Goal: Navigation & Orientation: Find specific page/section

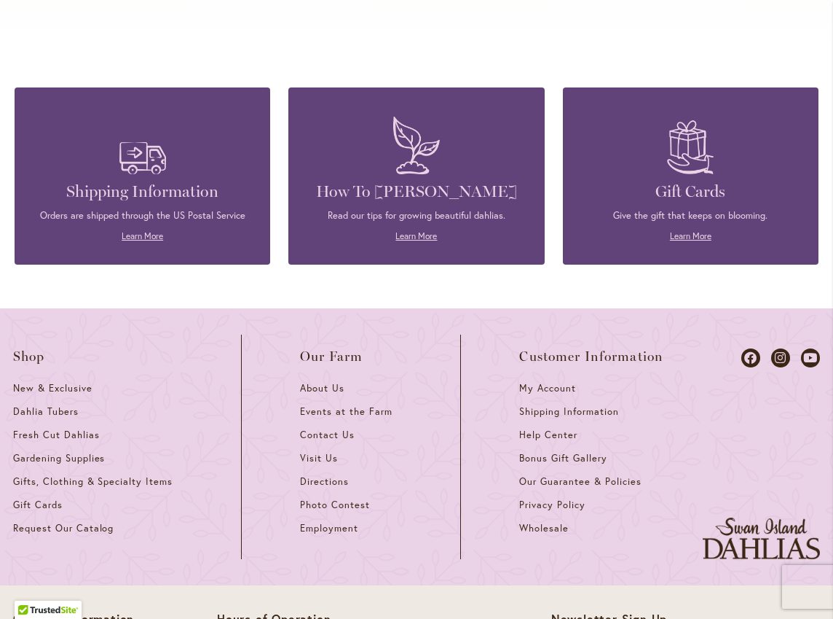
scroll to position [6251, 0]
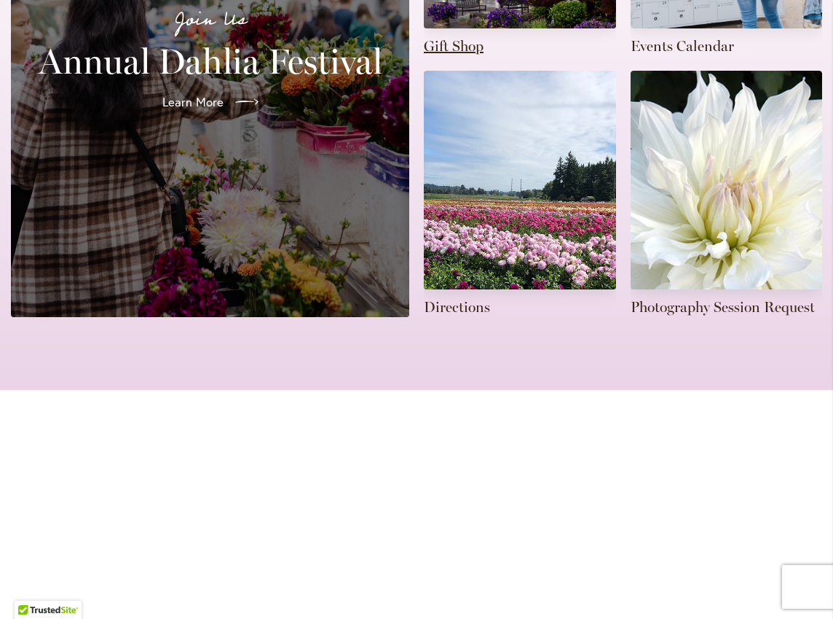
scroll to position [574, 0]
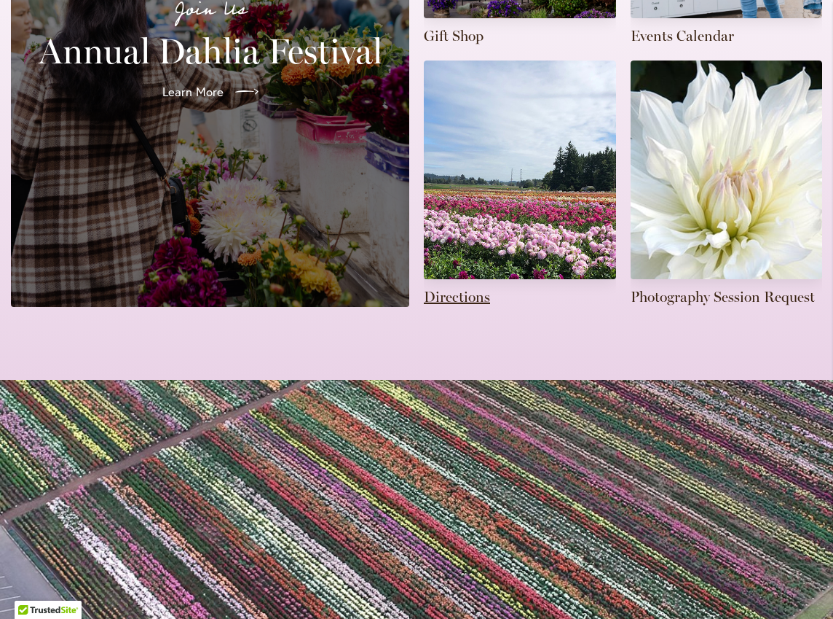
click at [514, 216] on link at bounding box center [520, 183] width 192 height 246
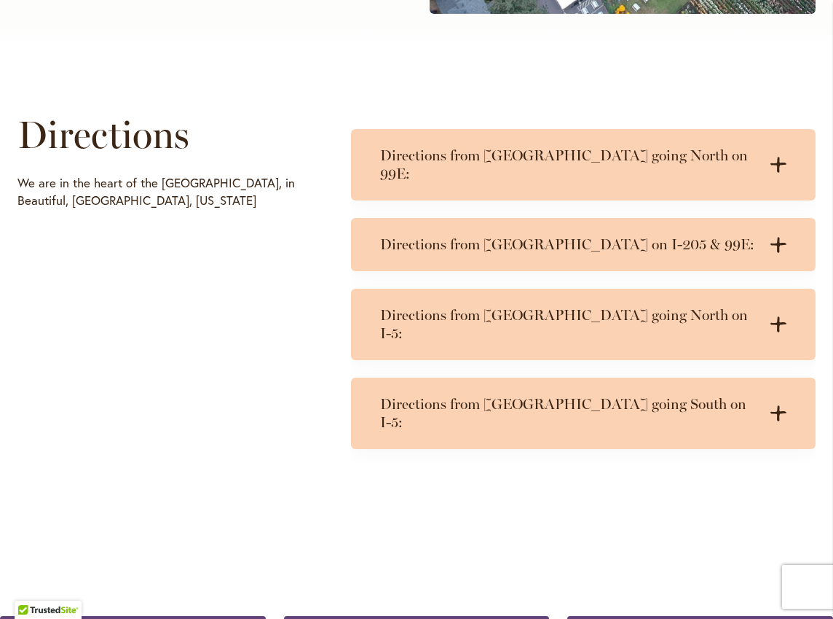
scroll to position [643, 0]
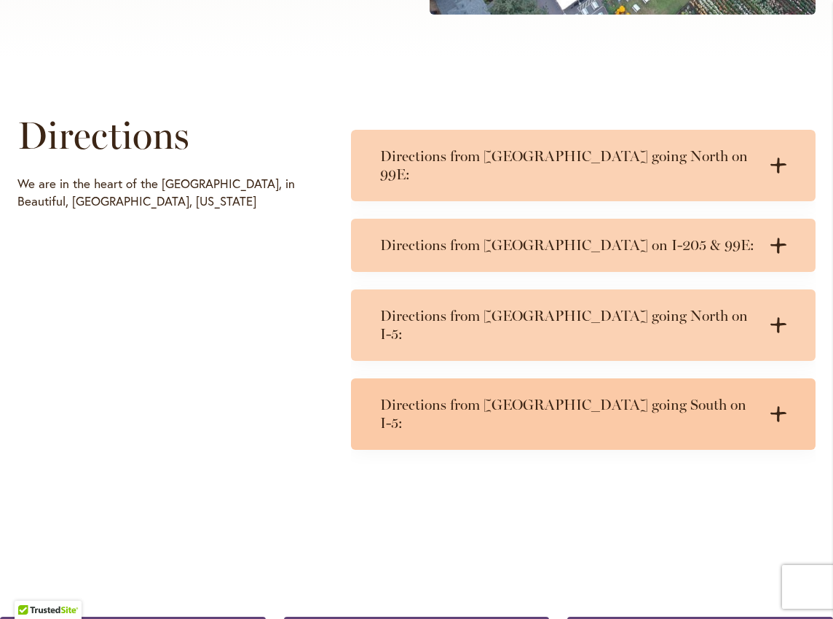
click at [778, 406] on icon at bounding box center [779, 413] width 16 height 15
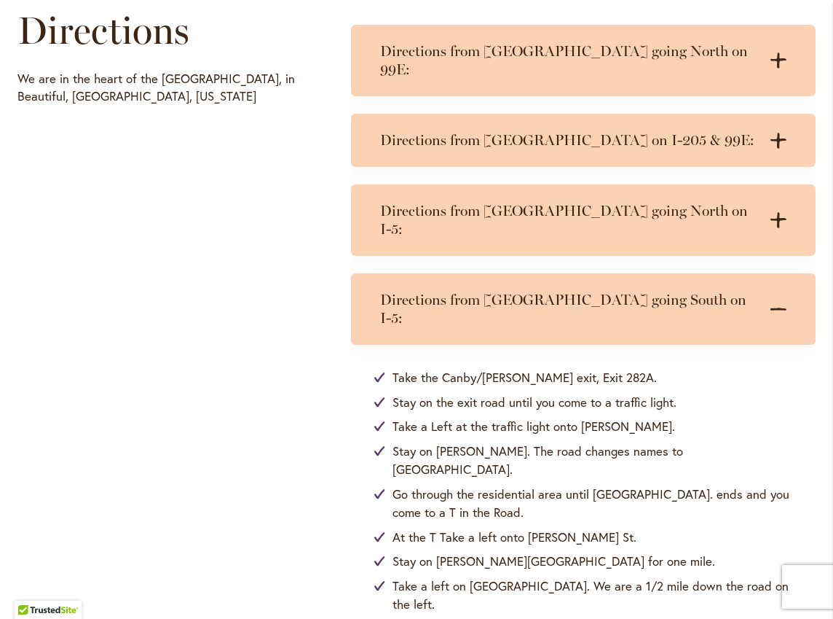
scroll to position [746, 0]
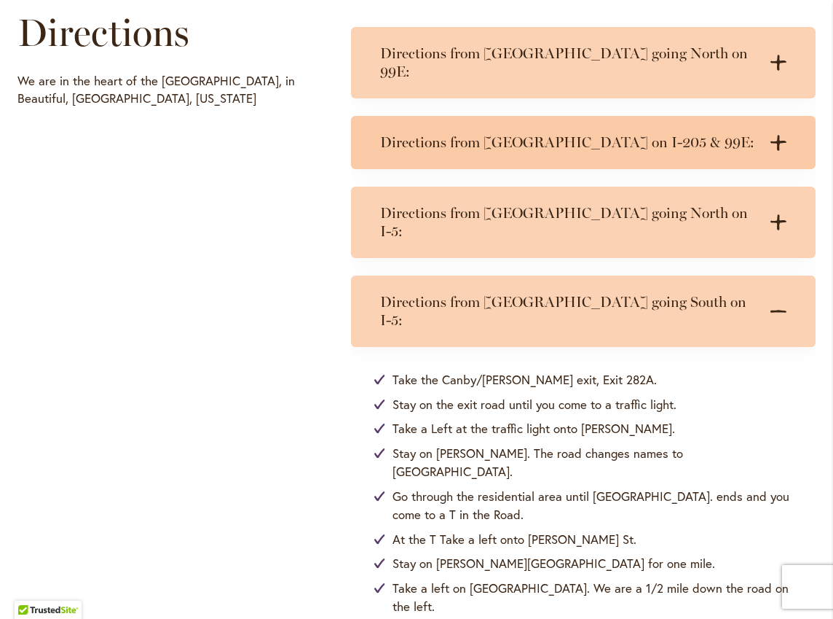
click at [780, 135] on icon at bounding box center [779, 142] width 16 height 15
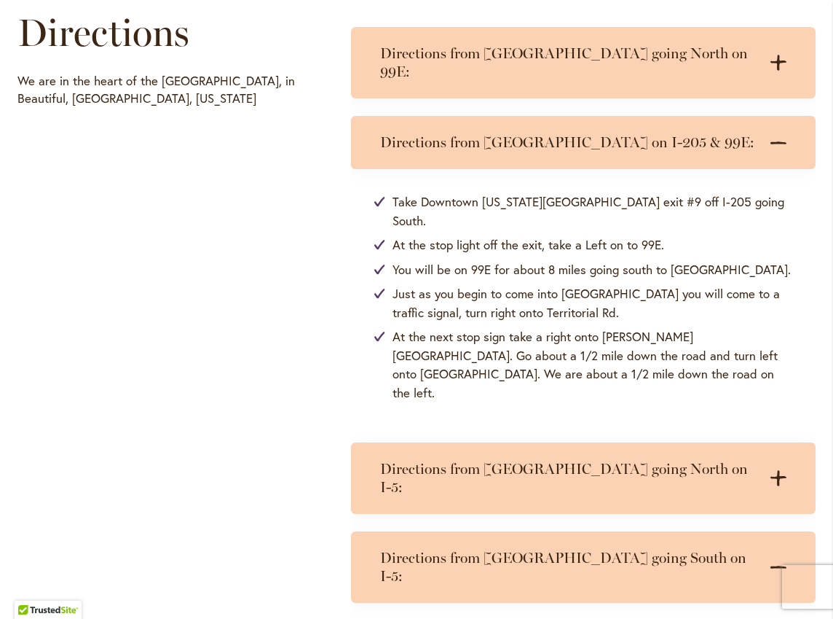
scroll to position [742, 0]
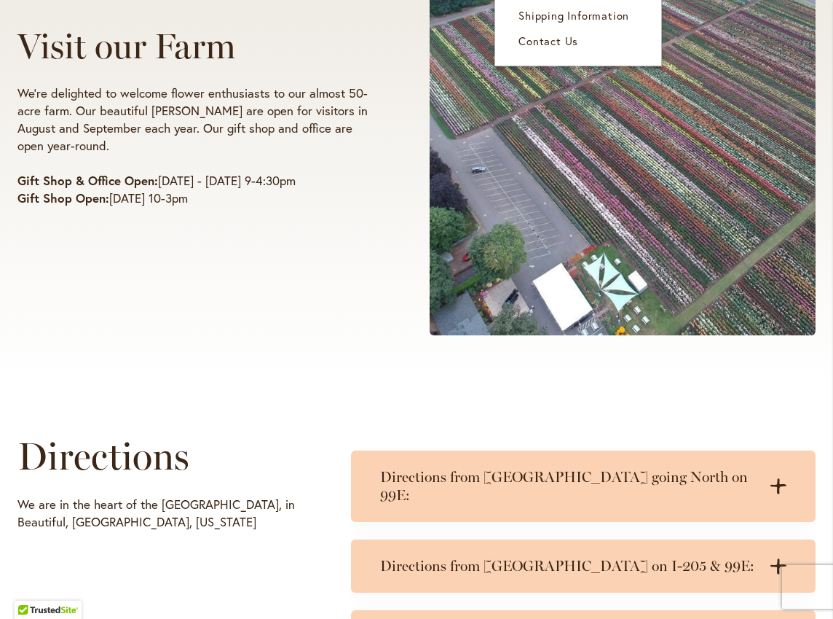
scroll to position [329, 0]
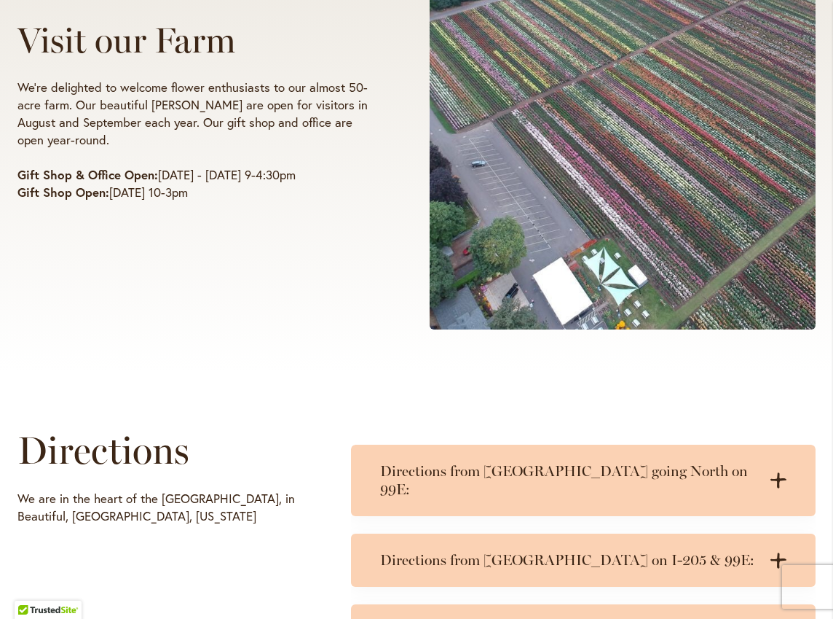
click at [560, 157] on span at bounding box center [623, 110] width 386 height 437
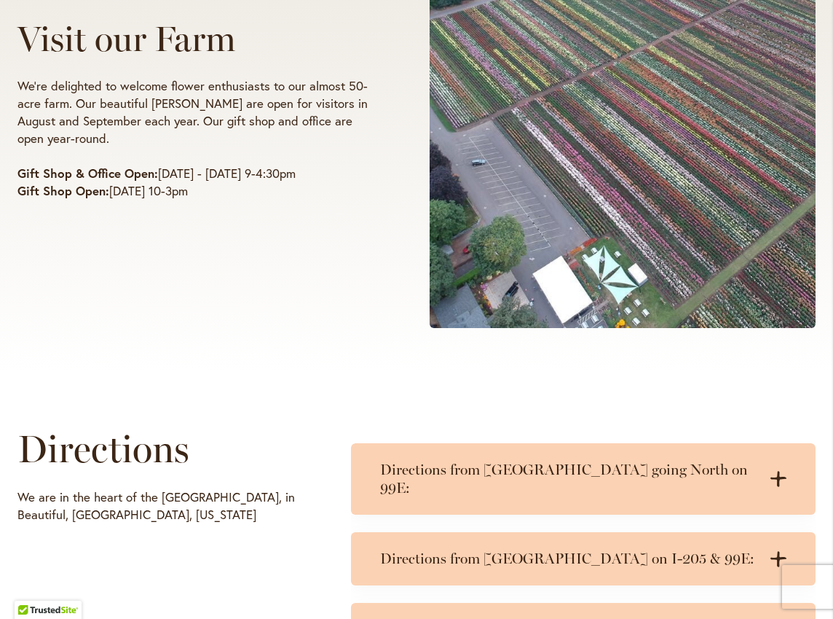
click at [560, 157] on span at bounding box center [623, 109] width 386 height 437
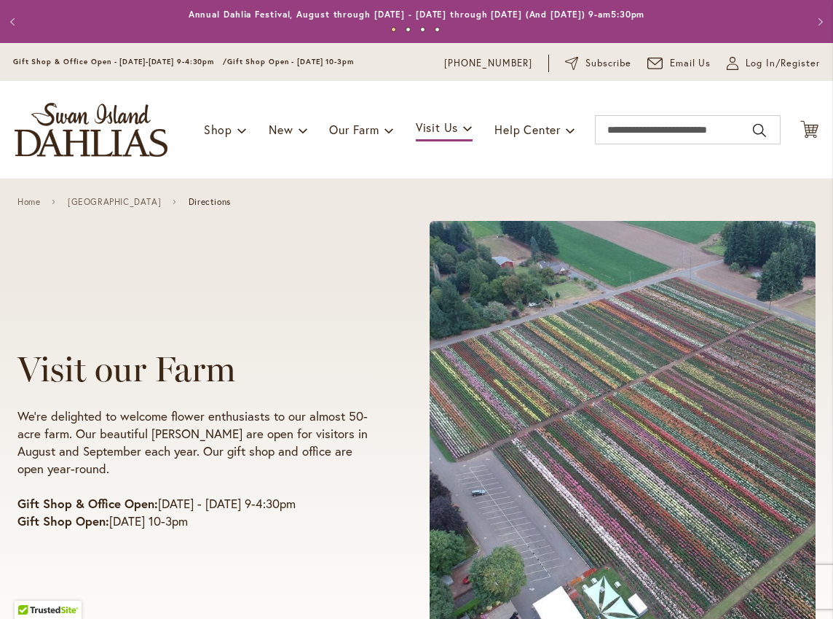
scroll to position [1, 0]
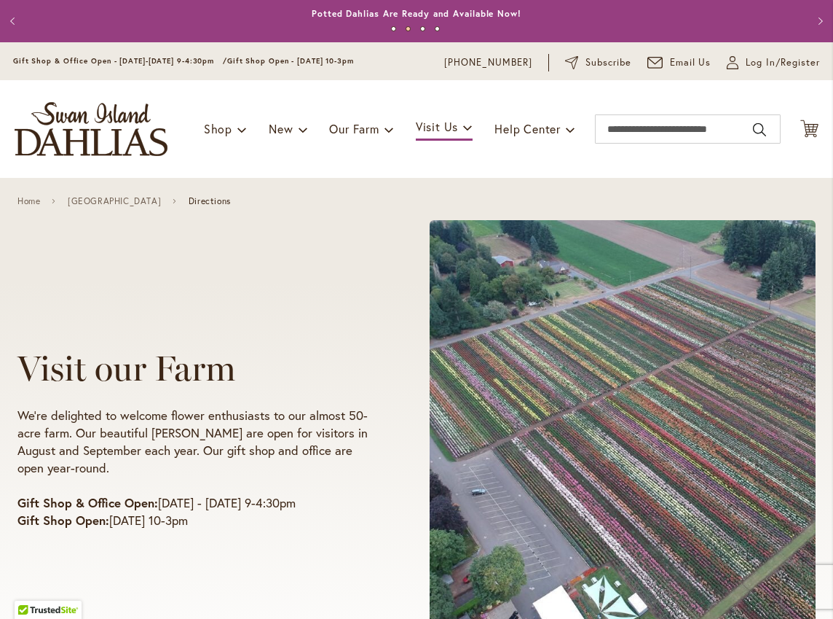
drag, startPoint x: 162, startPoint y: 142, endPoint x: 47, endPoint y: 114, distance: 119.3
click at [49, 114] on img "store logo" at bounding box center [91, 129] width 153 height 54
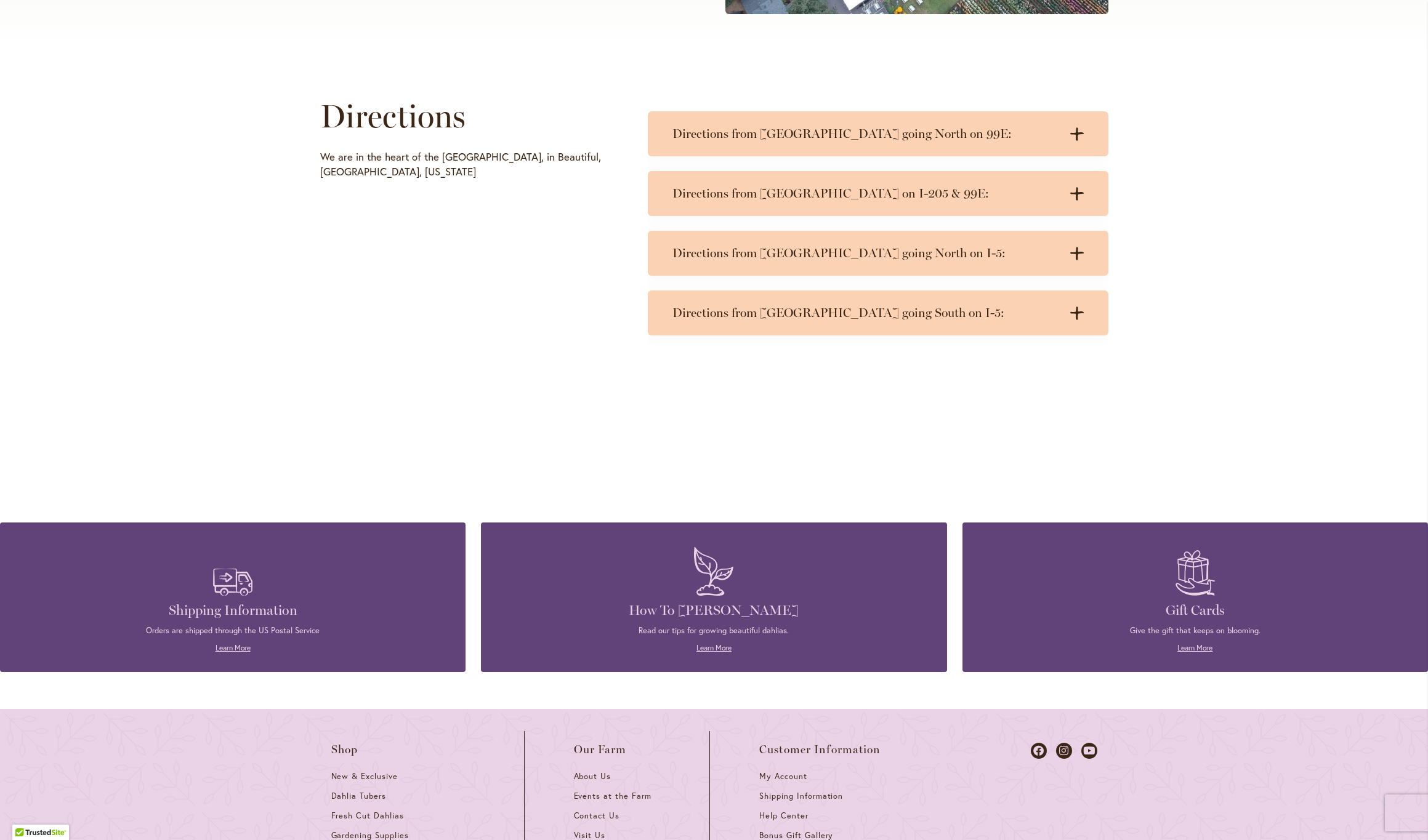
scroll to position [534, 0]
